Goal: Connect with others: Connect with other users

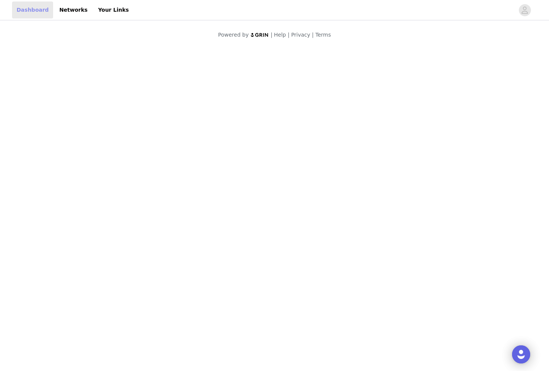
click at [26, 7] on link "Dashboard" at bounding box center [32, 10] width 41 height 17
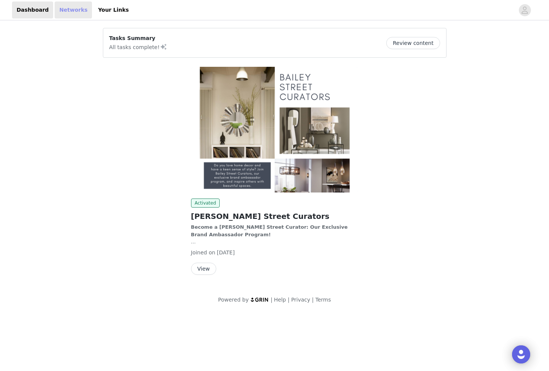
click at [63, 12] on link "Networks" at bounding box center [73, 10] width 37 height 17
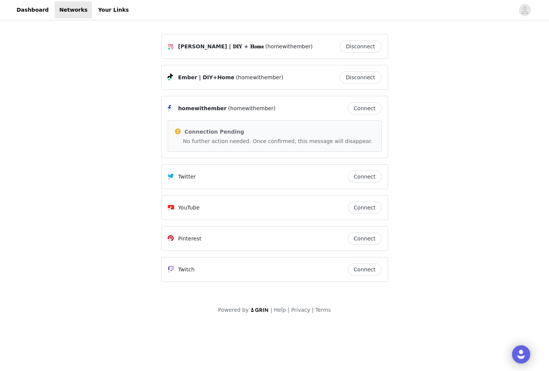
click at [367, 113] on button "Connect" at bounding box center [365, 108] width 34 height 12
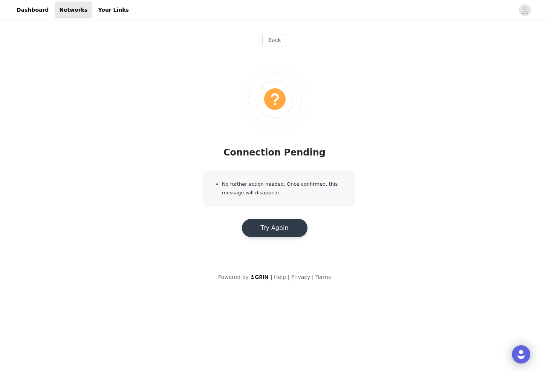
click at [289, 224] on button "Try Again" at bounding box center [275, 228] width 66 height 18
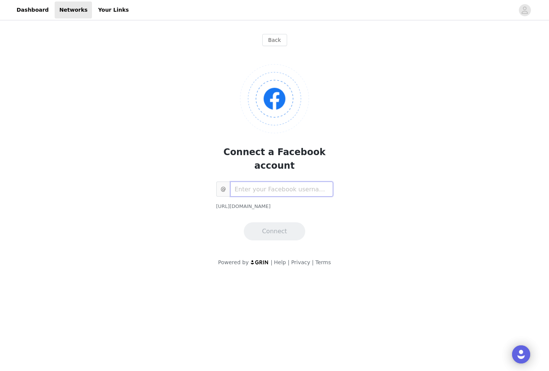
click at [285, 181] on input "text" at bounding box center [281, 188] width 103 height 15
click at [244, 181] on input "text" at bounding box center [281, 188] width 103 height 15
type input "homewithember"
click at [282, 222] on button "Connect" at bounding box center [274, 231] width 61 height 18
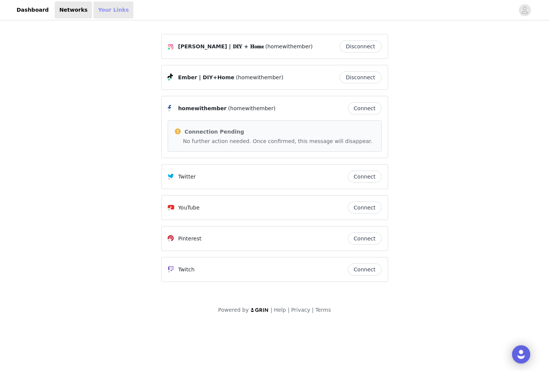
click at [111, 8] on link "Your Links" at bounding box center [114, 10] width 40 height 17
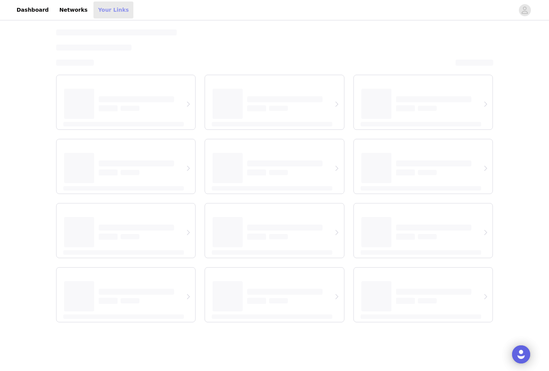
select select "12"
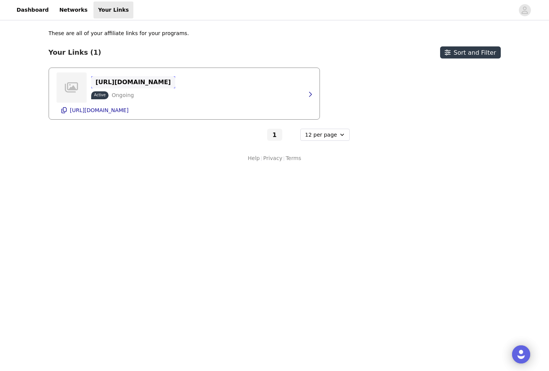
click at [133, 79] on p "[URL][DOMAIN_NAME]" at bounding box center [133, 81] width 75 height 7
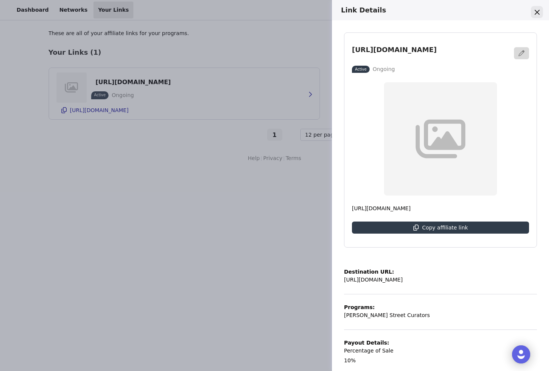
click at [536, 12] on icon "Close" at bounding box center [537, 12] width 5 height 5
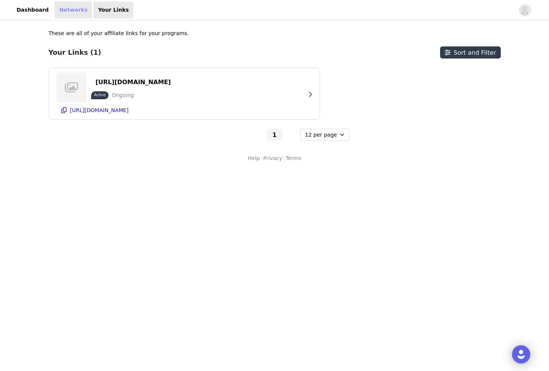
click at [73, 8] on link "Networks" at bounding box center [73, 10] width 37 height 17
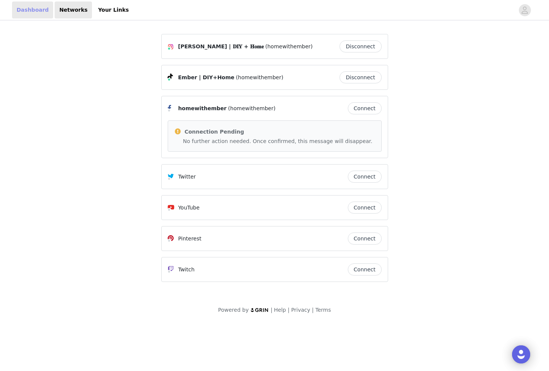
click at [44, 7] on link "Dashboard" at bounding box center [32, 10] width 41 height 17
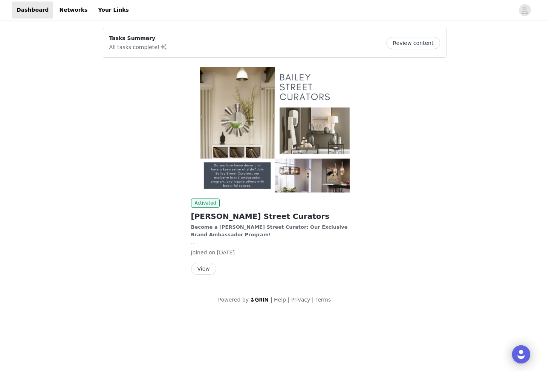
click at [208, 269] on button "View" at bounding box center [203, 268] width 25 height 12
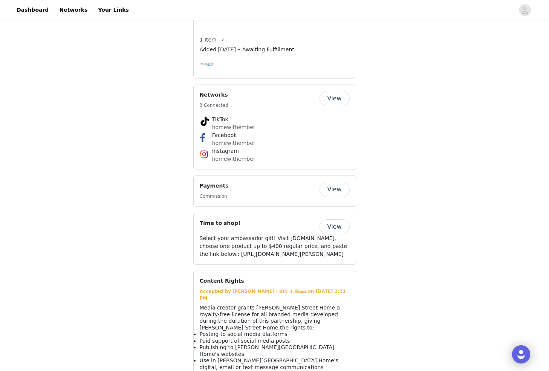
scroll to position [827, 0]
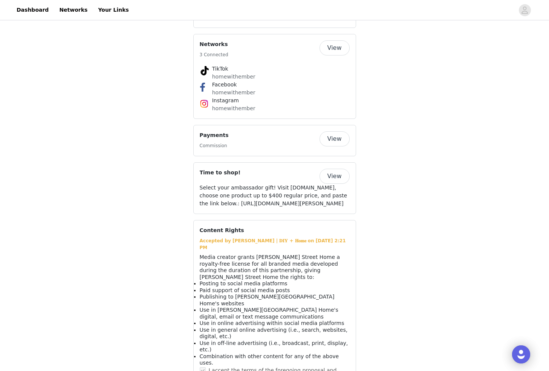
click at [330, 131] on button "View" at bounding box center [335, 138] width 30 height 15
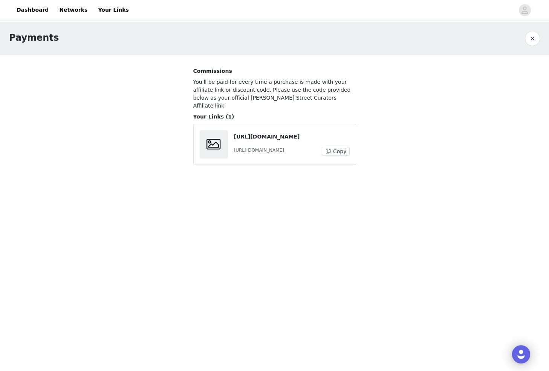
click at [333, 147] on button "Copy" at bounding box center [336, 151] width 28 height 9
